Goal: Check status: Verify the current state of an ongoing process or item

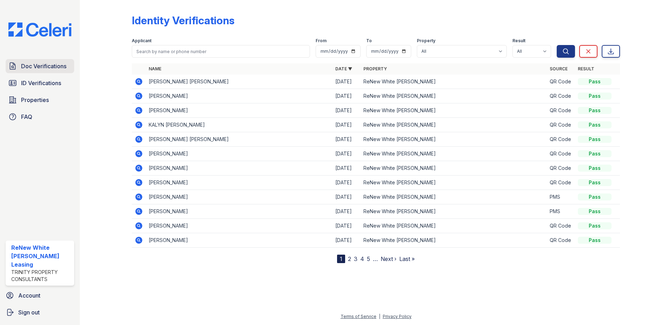
click at [61, 68] on span "Doc Verifications" at bounding box center [43, 66] width 45 height 8
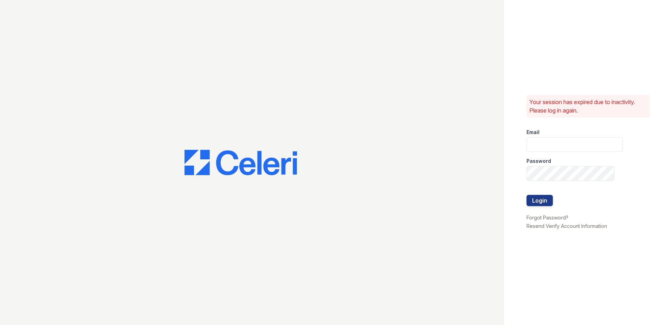
type input "[EMAIL_ADDRESS][DOMAIN_NAME]"
click at [538, 204] on button "Login" at bounding box center [540, 200] width 26 height 11
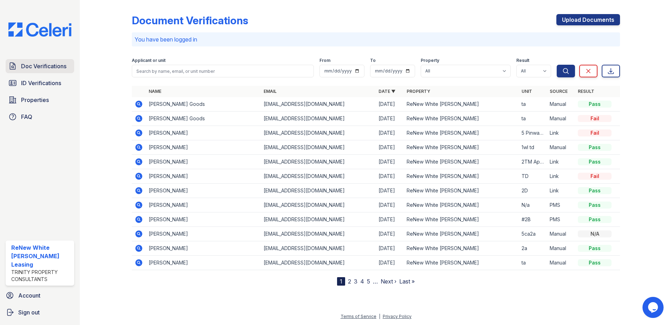
click at [43, 62] on span "Doc Verifications" at bounding box center [43, 66] width 45 height 8
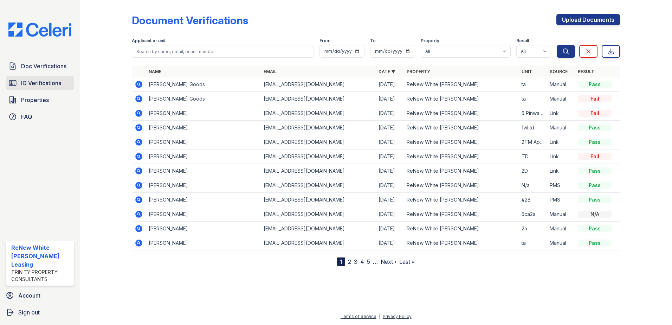
click at [42, 89] on link "ID Verifications" at bounding box center [40, 83] width 69 height 14
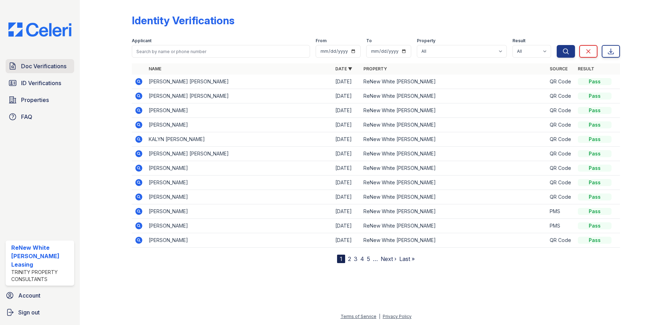
click at [40, 66] on span "Doc Verifications" at bounding box center [43, 66] width 45 height 8
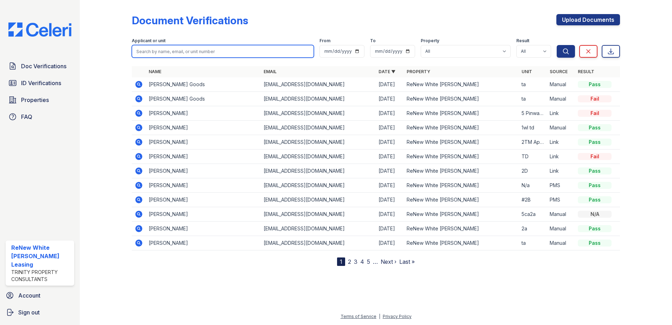
click at [161, 49] on input "search" at bounding box center [223, 51] width 182 height 13
type input "u"
type input "eubanks"
click at [557, 45] on button "Search" at bounding box center [566, 51] width 18 height 13
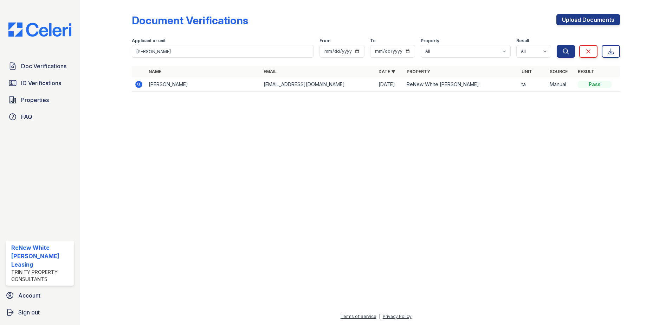
click at [137, 85] on icon at bounding box center [138, 84] width 7 height 7
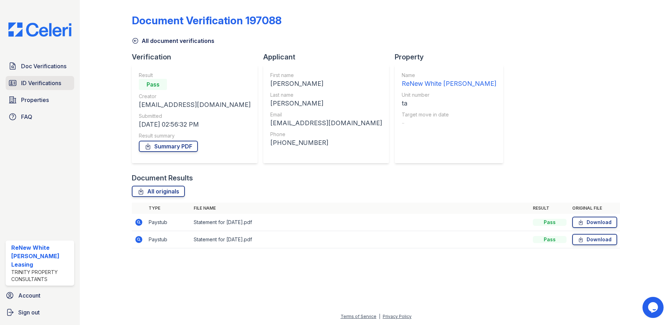
click at [49, 84] on span "ID Verifications" at bounding box center [41, 83] width 40 height 8
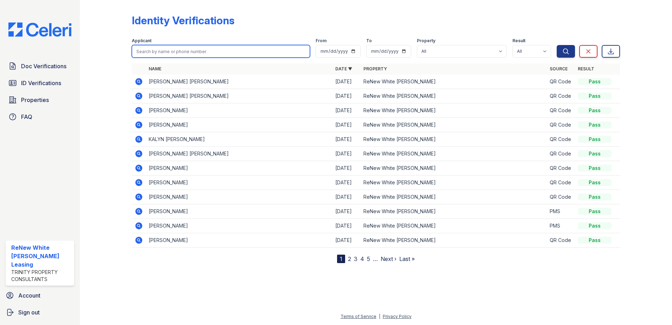
click at [198, 51] on input "search" at bounding box center [221, 51] width 178 height 13
type input "dante"
click at [557, 45] on button "Search" at bounding box center [566, 51] width 18 height 13
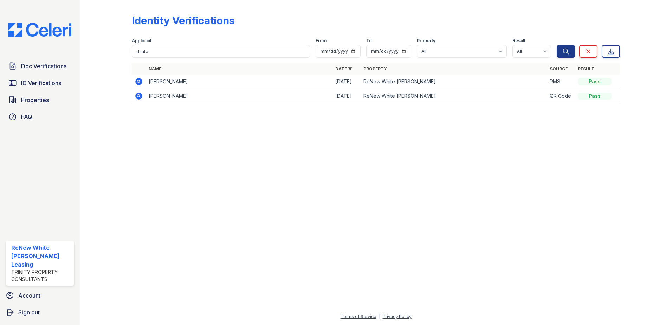
click at [139, 84] on icon at bounding box center [138, 81] width 7 height 7
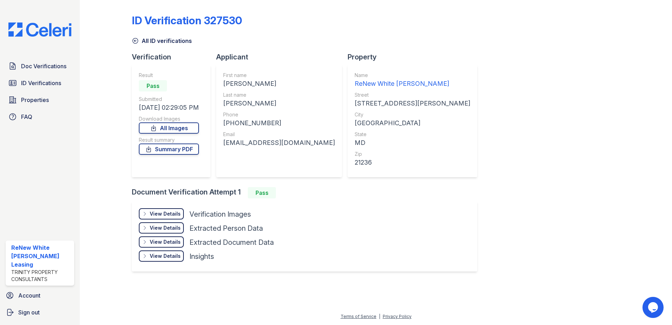
click at [153, 214] on div "View Details" at bounding box center [165, 213] width 31 height 7
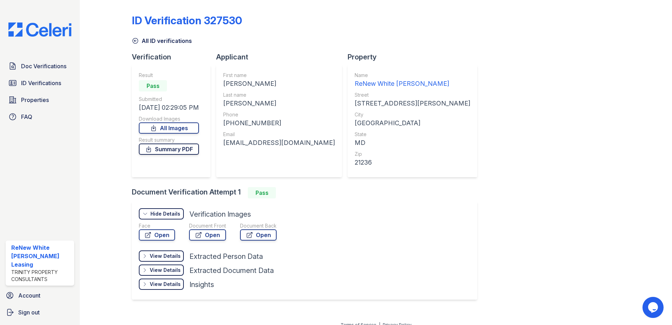
click at [152, 151] on icon at bounding box center [148, 149] width 7 height 7
